Goal: Task Accomplishment & Management: Use online tool/utility

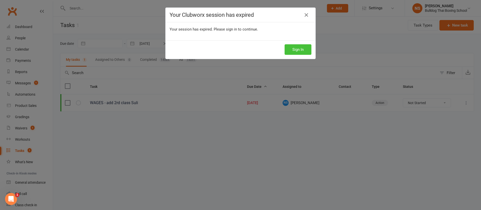
click at [289, 49] on button "Sign In" at bounding box center [297, 49] width 27 height 11
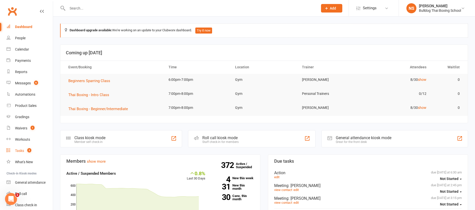
click at [22, 150] on div "Tasks" at bounding box center [19, 151] width 9 height 4
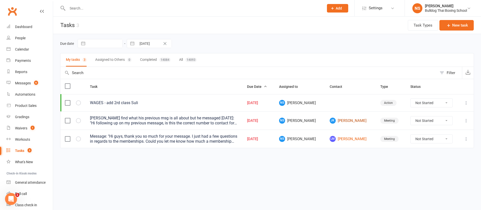
click at [340, 121] on link "[PERSON_NAME] [PERSON_NAME]" at bounding box center [350, 121] width 42 height 6
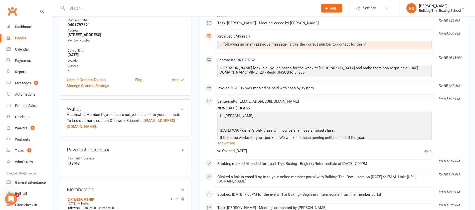
scroll to position [38, 0]
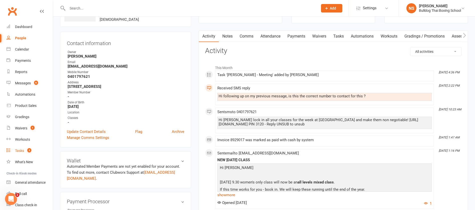
click at [21, 150] on div "Tasks" at bounding box center [19, 151] width 9 height 4
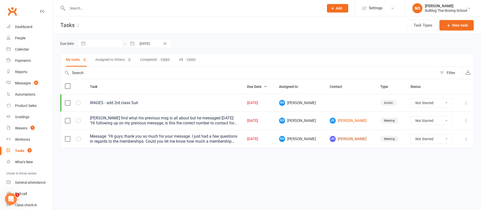
click at [342, 139] on link "LM [PERSON_NAME]" at bounding box center [350, 139] width 42 height 6
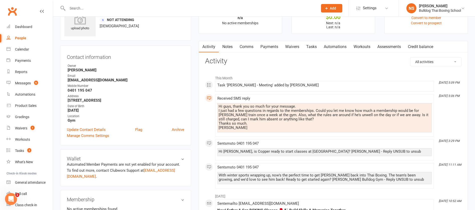
scroll to position [38, 0]
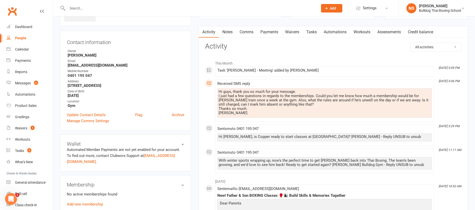
click at [246, 32] on link "Comms" at bounding box center [246, 32] width 21 height 12
